Goal: Task Accomplishment & Management: Use online tool/utility

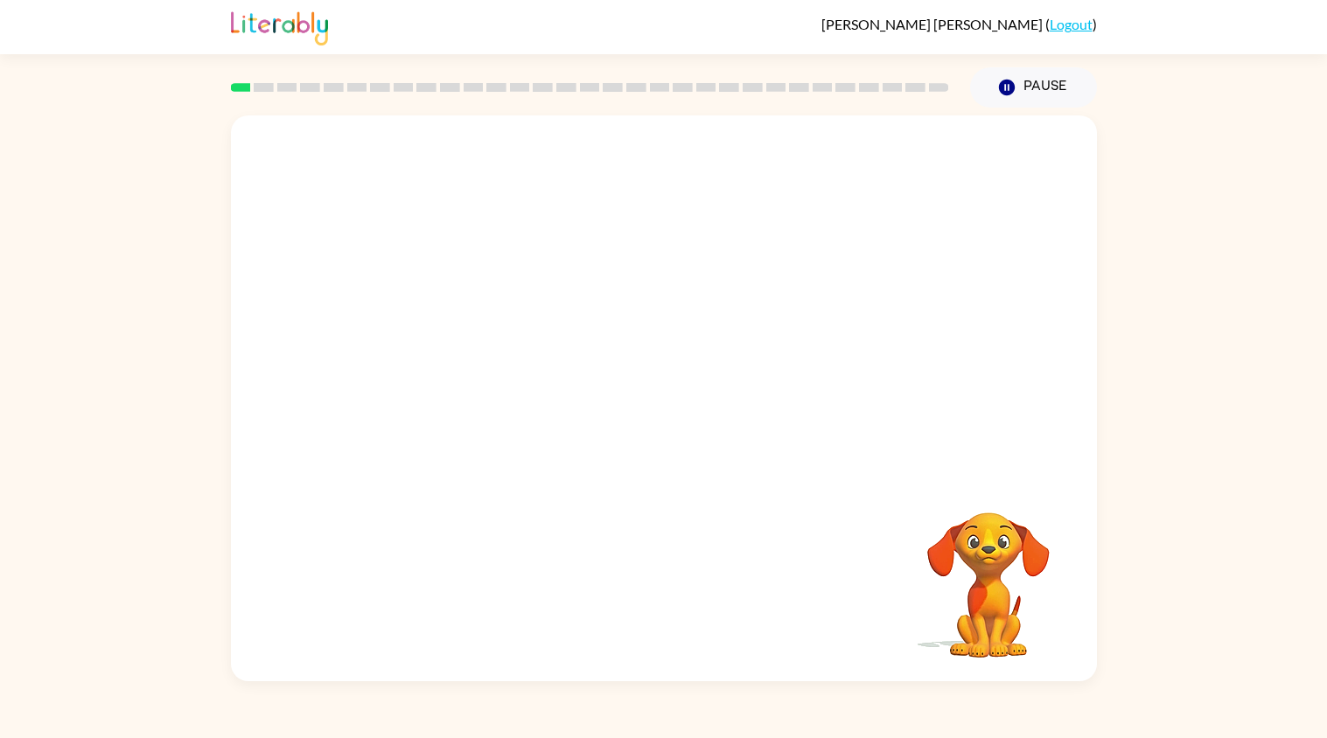
click at [1026, 607] on video "Your browser must support playing .mp4 files to use Literably. Please try using…" at bounding box center [988, 572] width 175 height 175
click at [318, 101] on div at bounding box center [589, 87] width 739 height 61
click at [1062, 92] on button "Pause Pause" at bounding box center [1033, 87] width 127 height 40
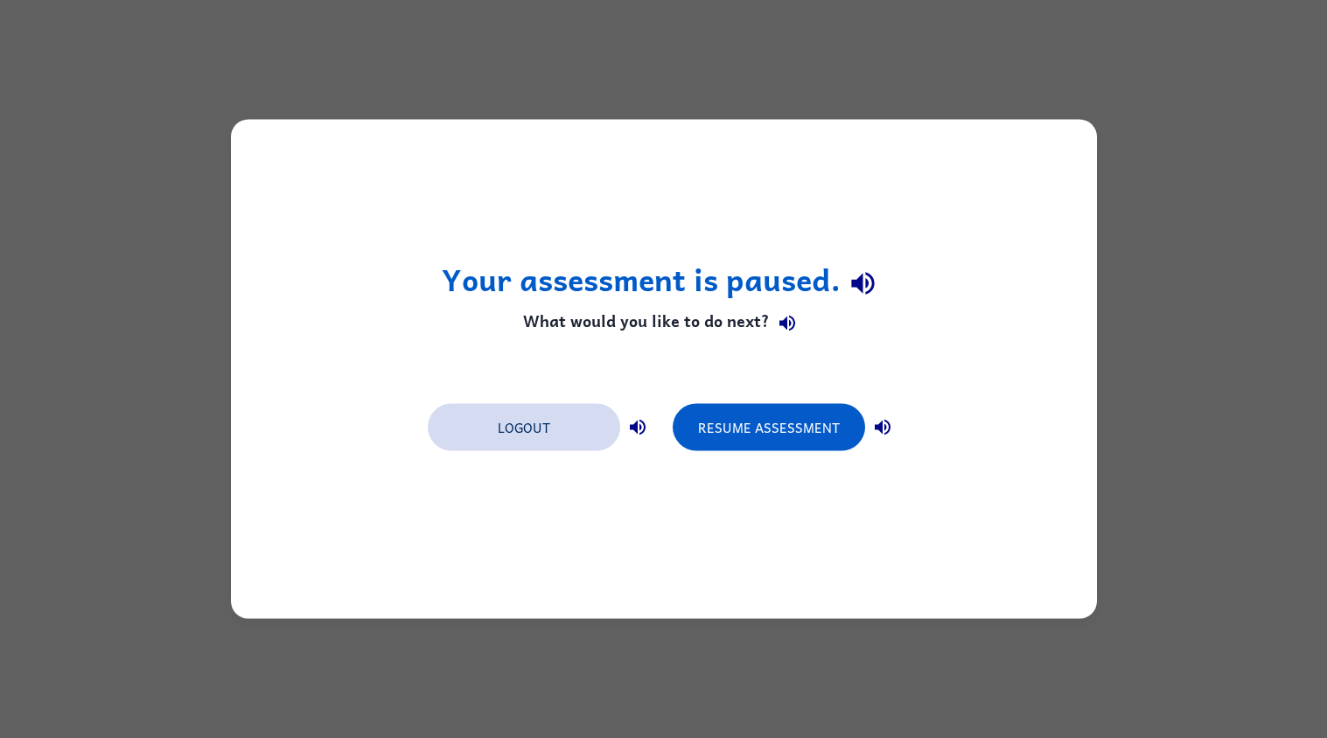
click at [596, 437] on button "Logout" at bounding box center [524, 427] width 192 height 47
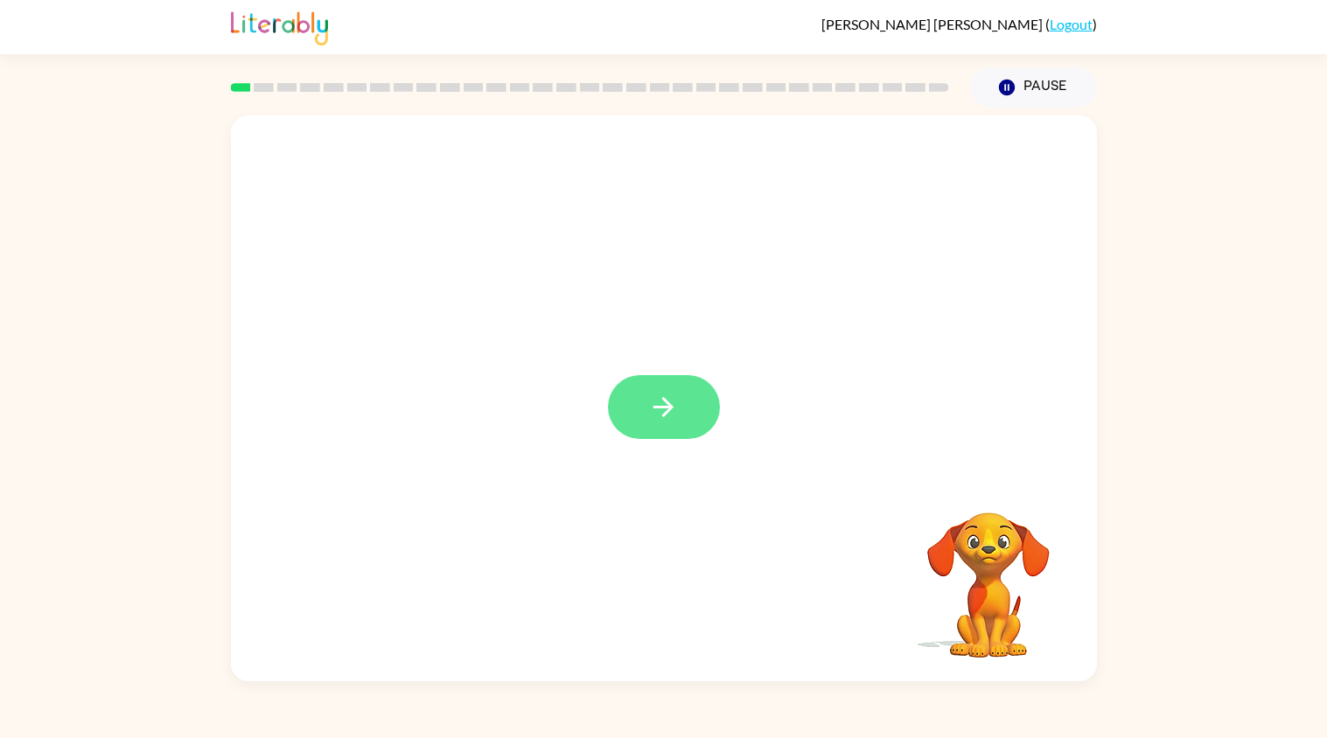
click at [668, 399] on icon "button" at bounding box center [663, 407] width 31 height 31
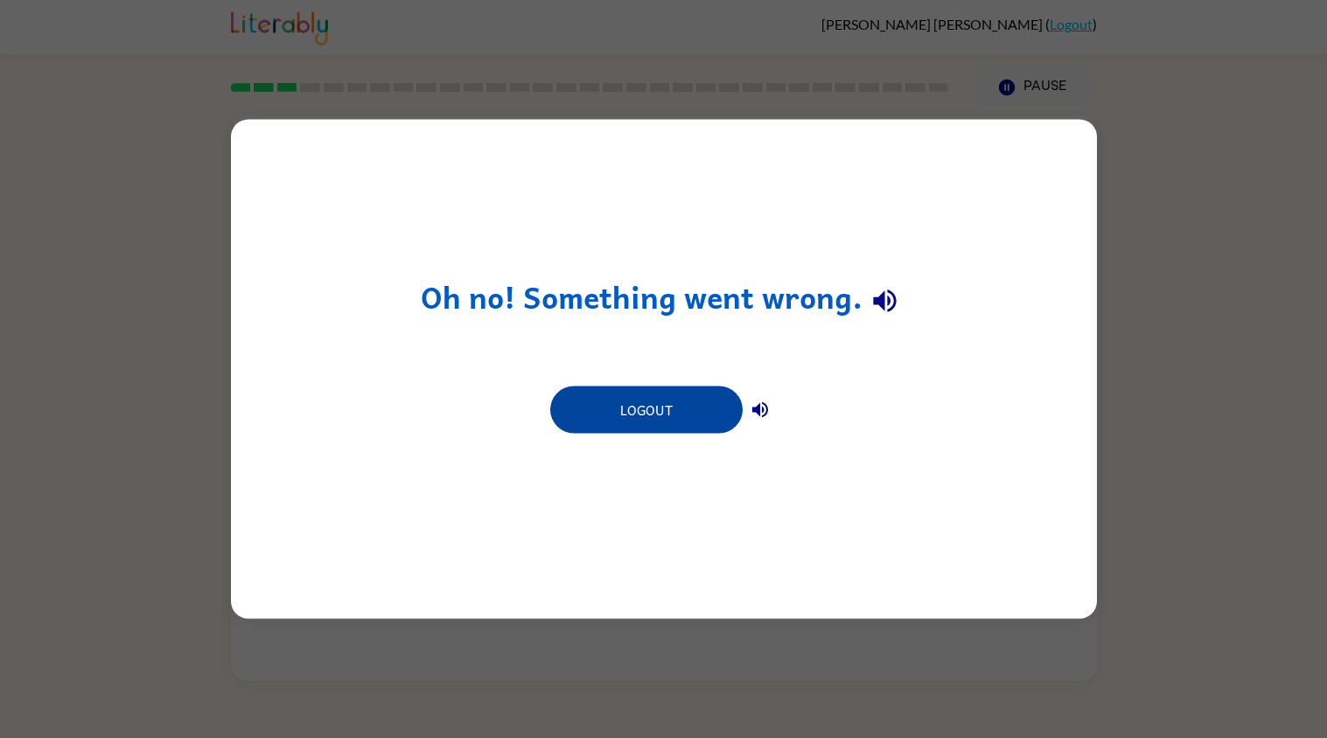
click at [691, 419] on button "Logout" at bounding box center [646, 410] width 192 height 47
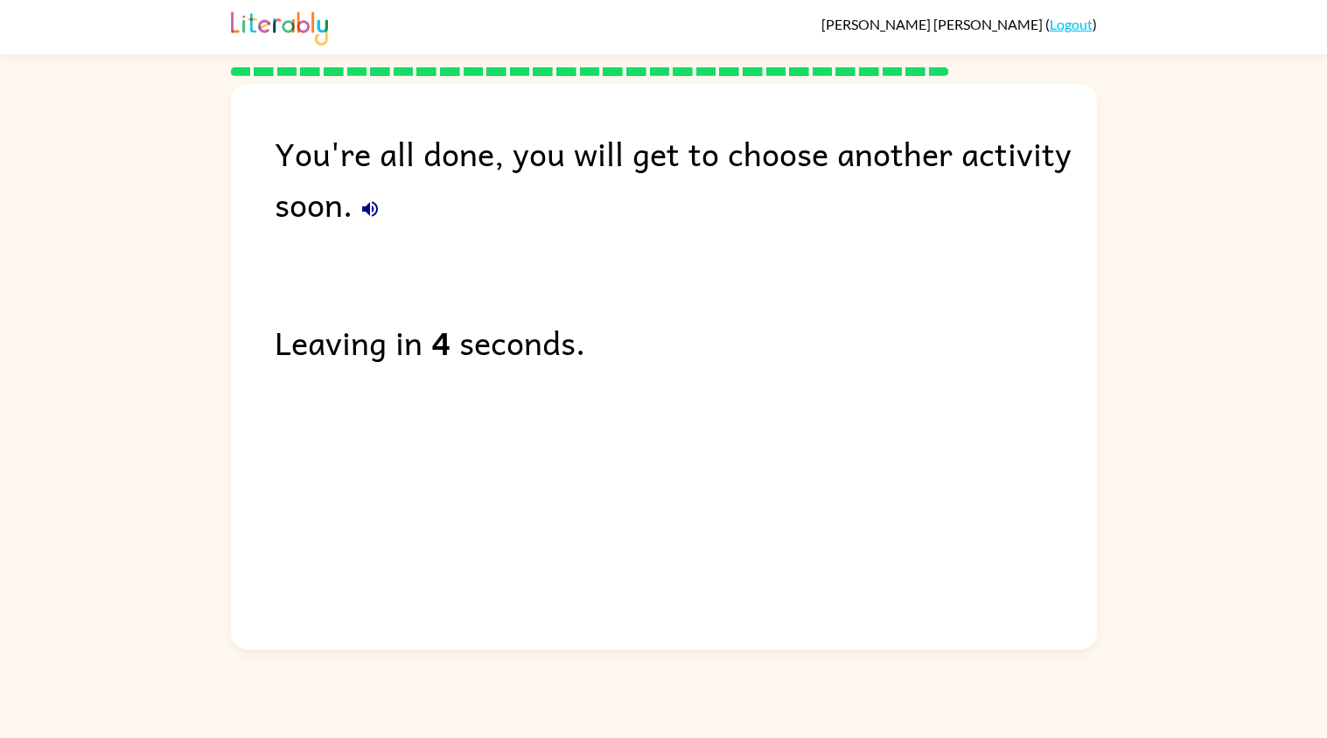
click at [365, 212] on icon "button" at bounding box center [370, 209] width 16 height 16
